Goal: Use online tool/utility: Use online tool/utility

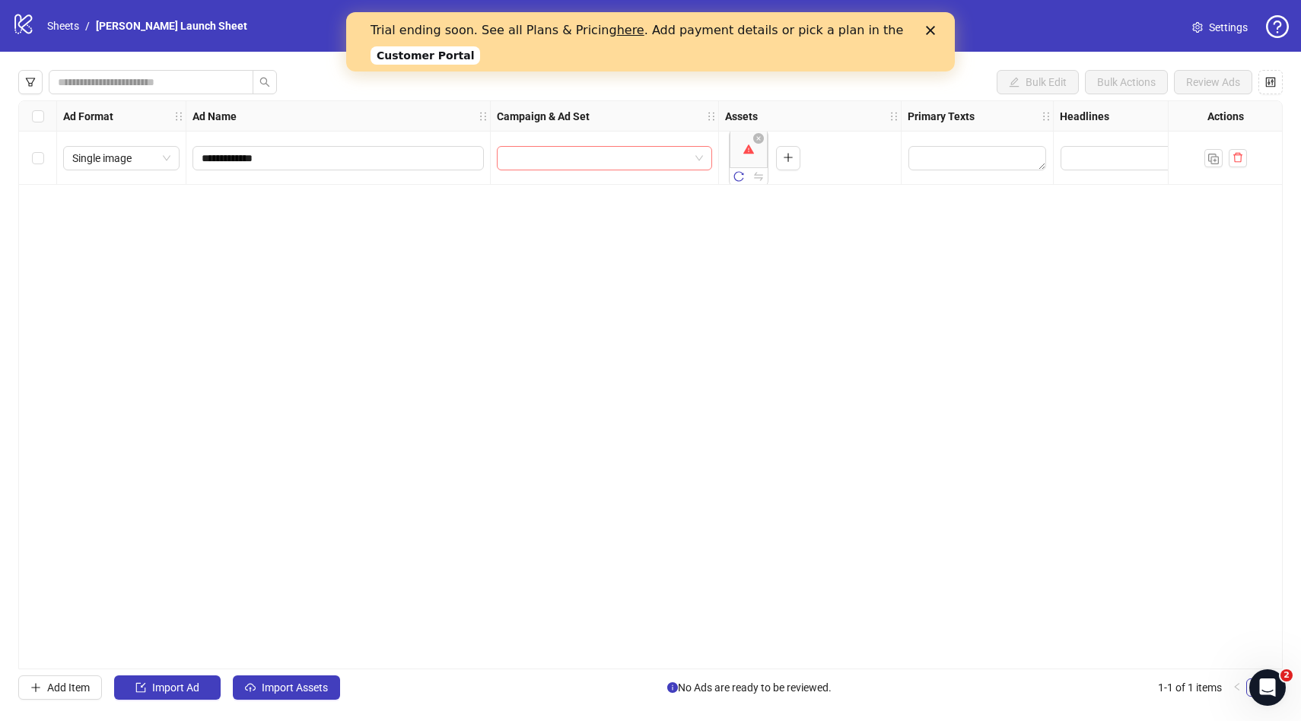
click at [549, 160] on input "search" at bounding box center [597, 158] width 183 height 23
click at [549, 159] on input "search" at bounding box center [597, 158] width 183 height 23
click at [388, 154] on input "**********" at bounding box center [337, 158] width 270 height 17
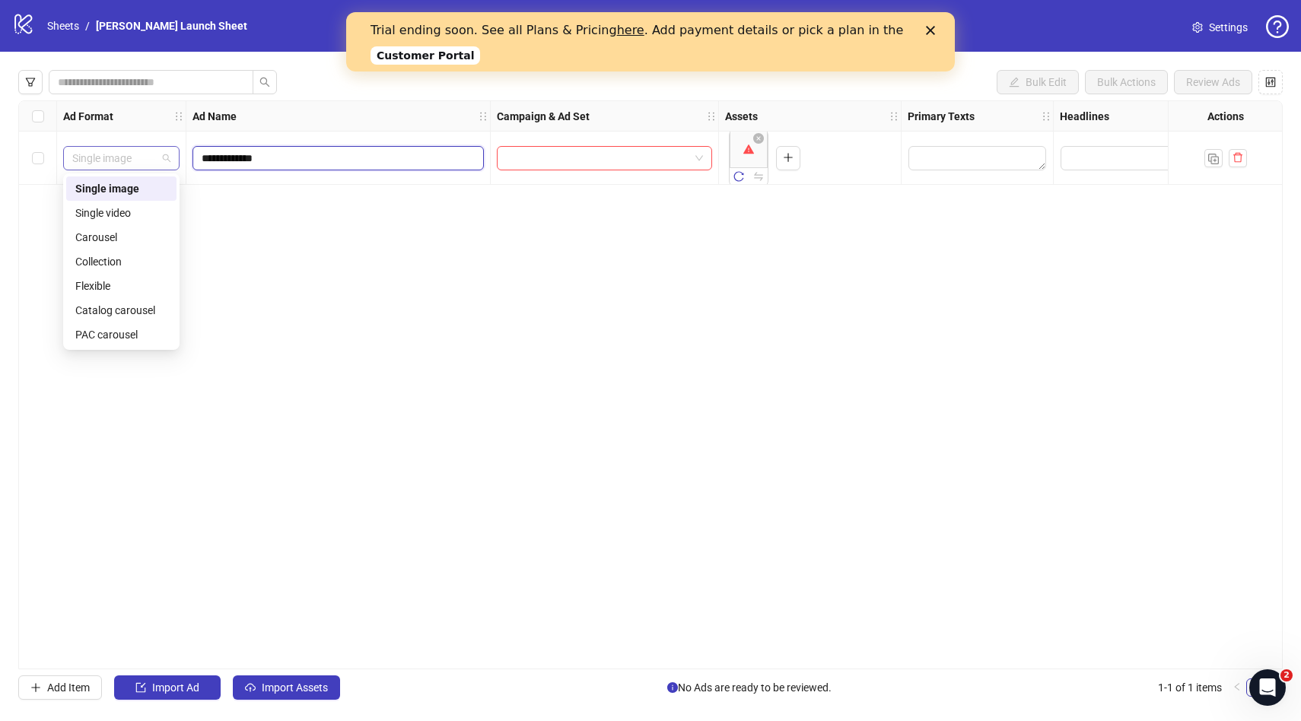
click at [139, 155] on span "Single image" at bounding box center [121, 158] width 98 height 23
click at [138, 155] on span "Single image" at bounding box center [121, 158] width 98 height 23
click at [134, 147] on span "Single image" at bounding box center [121, 158] width 98 height 23
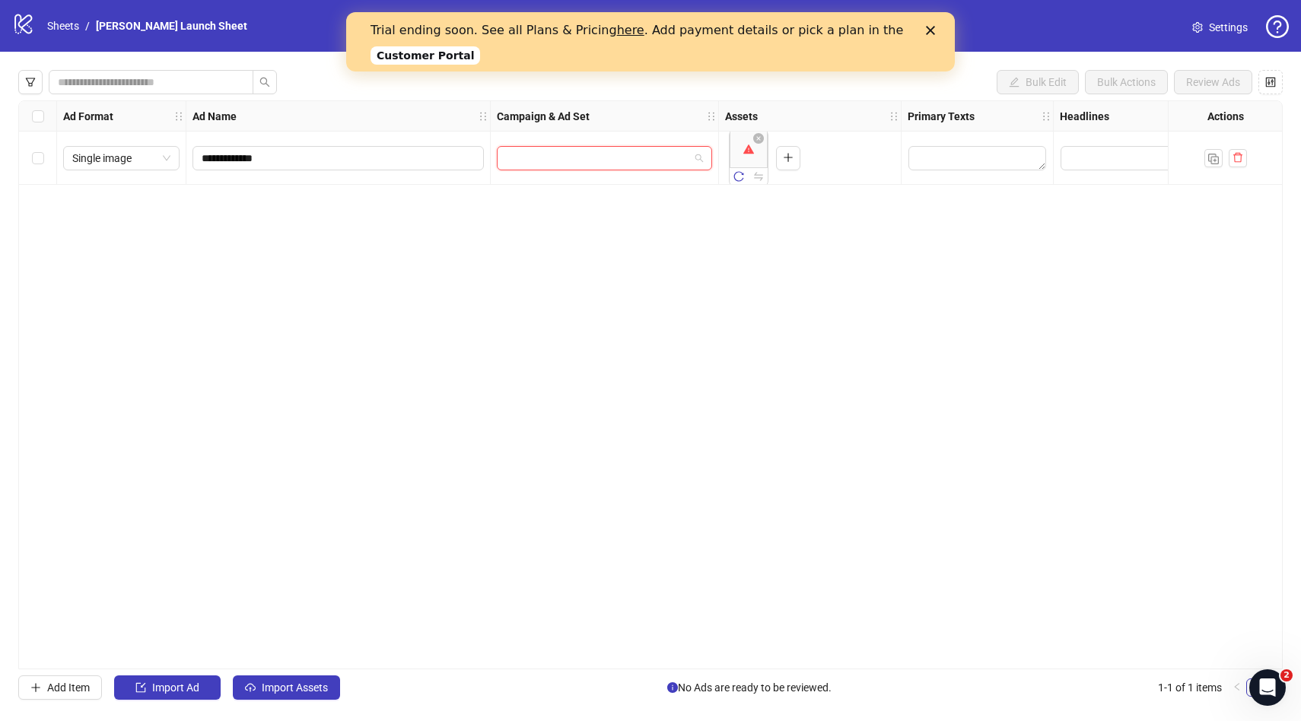
click at [550, 151] on input "search" at bounding box center [597, 158] width 183 height 23
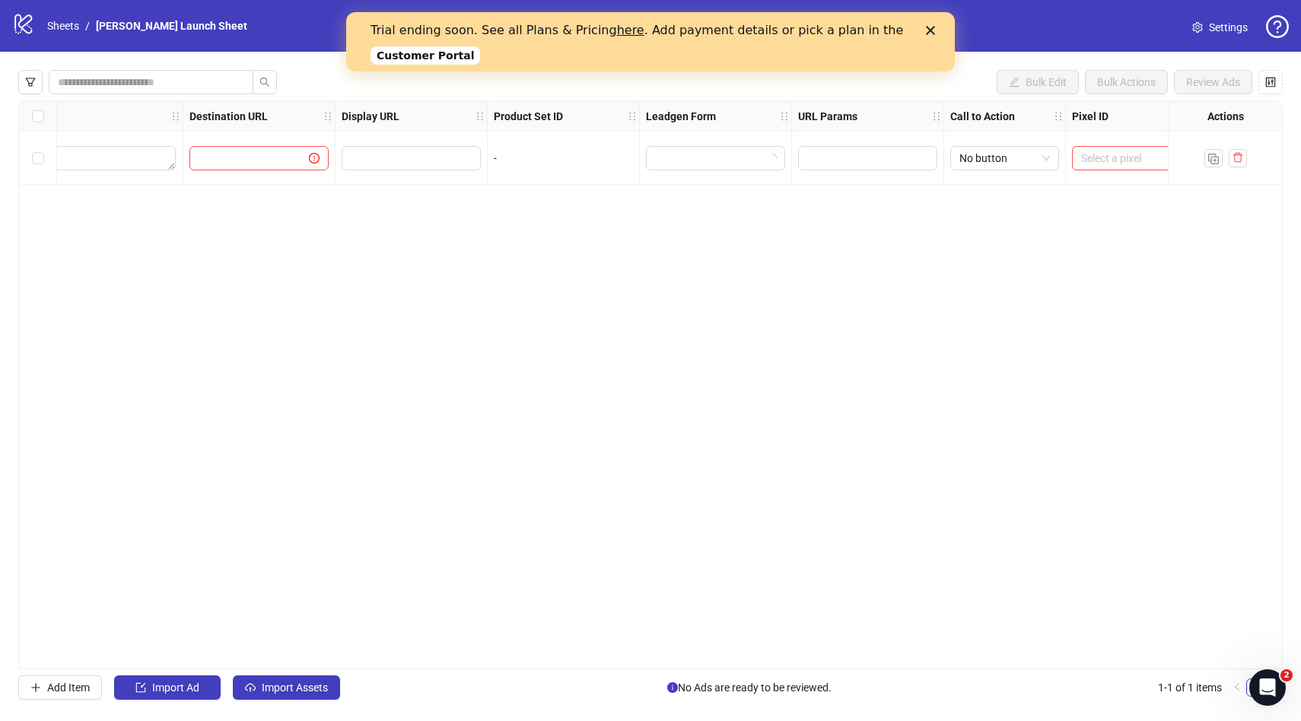
scroll to position [0, 1377]
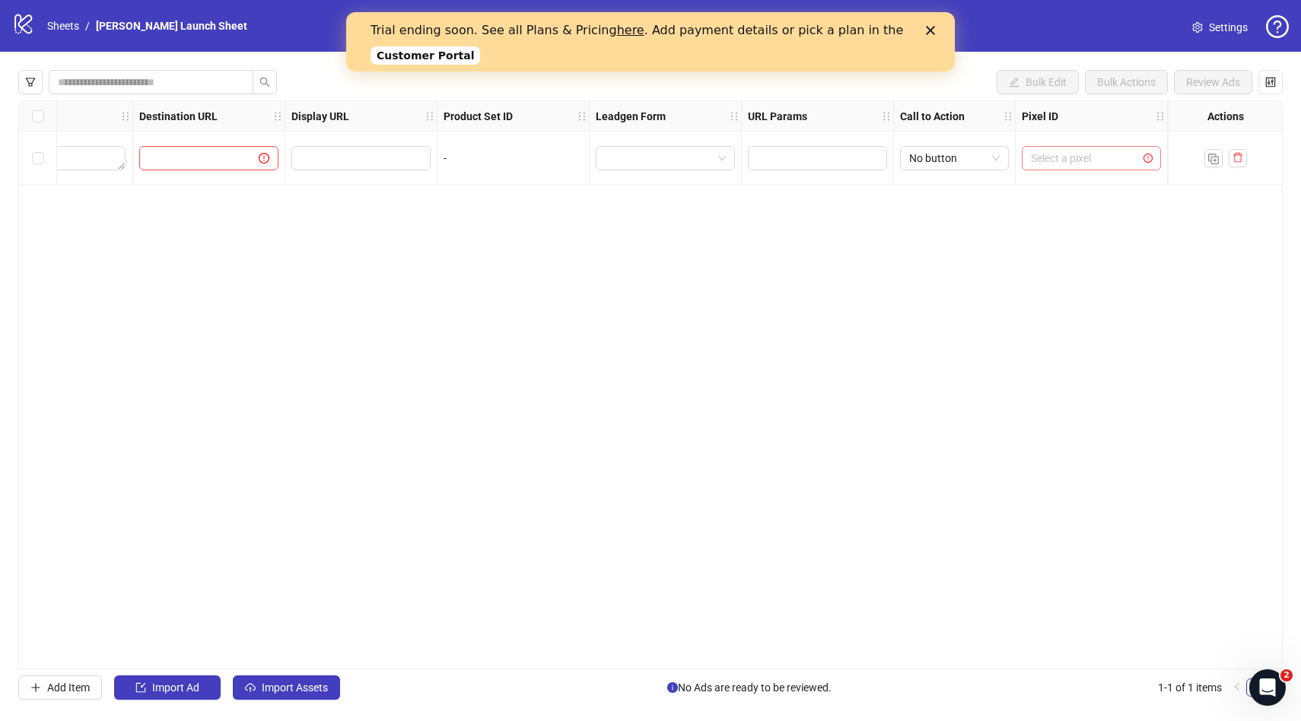
click at [1072, 161] on input "search" at bounding box center [1084, 158] width 107 height 23
click at [1152, 157] on icon "exclamation-circle" at bounding box center [1148, 158] width 9 height 9
click at [1111, 157] on input "search" at bounding box center [1084, 158] width 107 height 23
